Goal: Information Seeking & Learning: Compare options

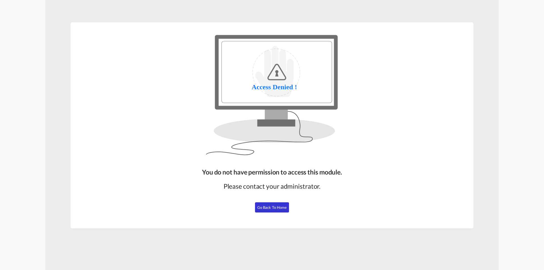
click at [269, 207] on span "Go Back to Home" at bounding box center [272, 207] width 30 height 5
